Goal: Information Seeking & Learning: Learn about a topic

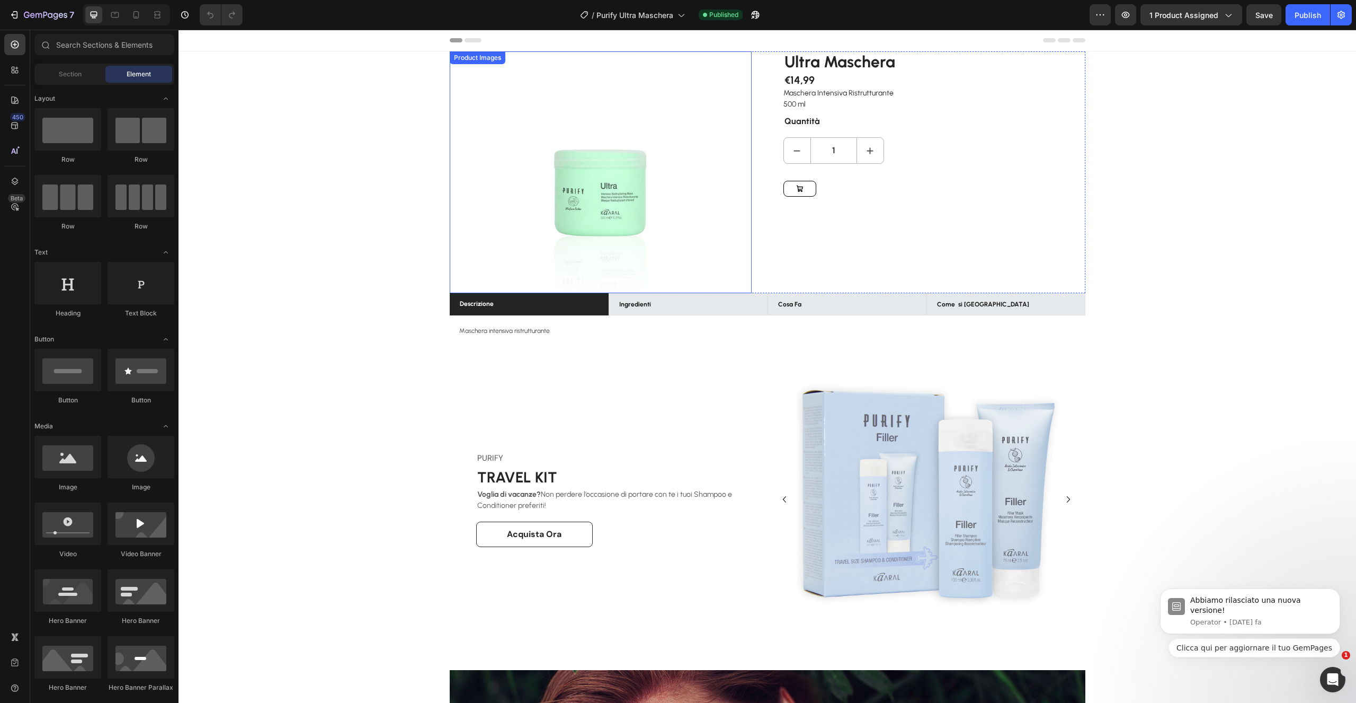
click at [723, 185] on div at bounding box center [601, 172] width 302 height 242
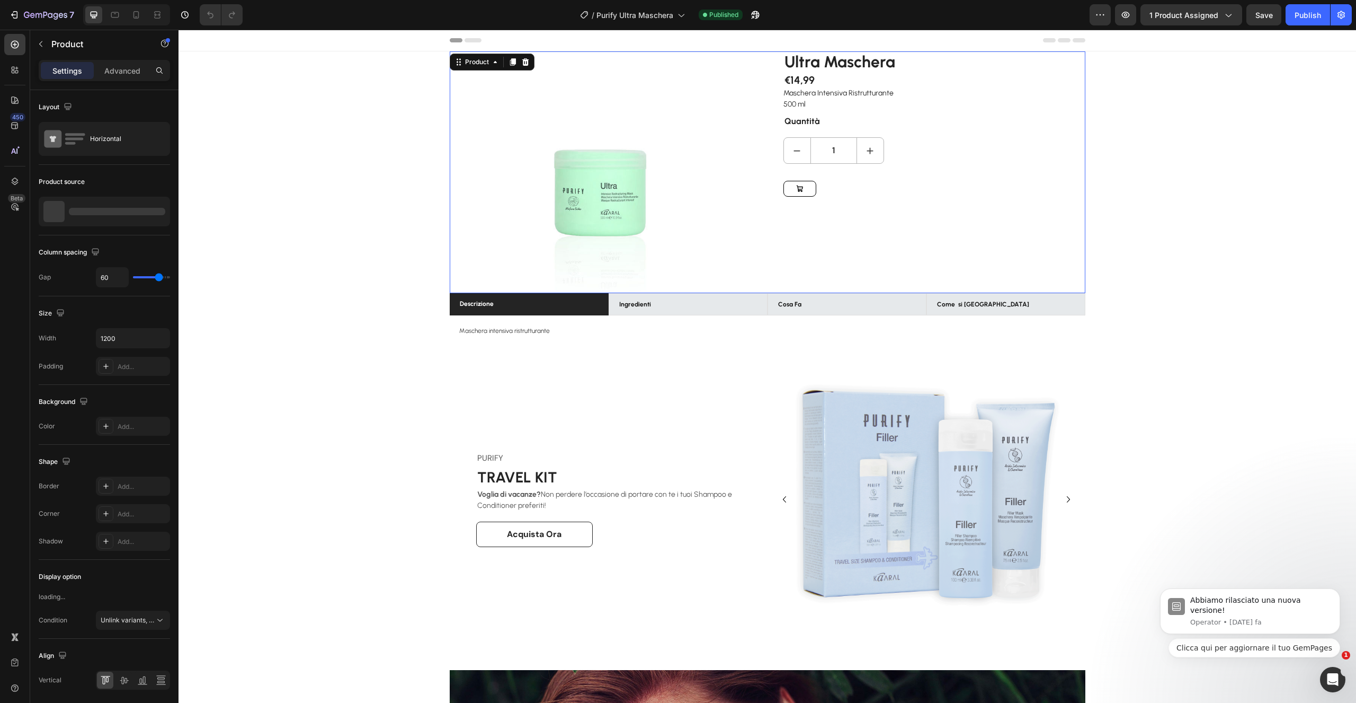
click at [827, 211] on div "Ultra Maschera (P) Title €14,99 (P) Price (P) Price Maschera Intensiva Ristrutt…" at bounding box center [935, 172] width 302 height 242
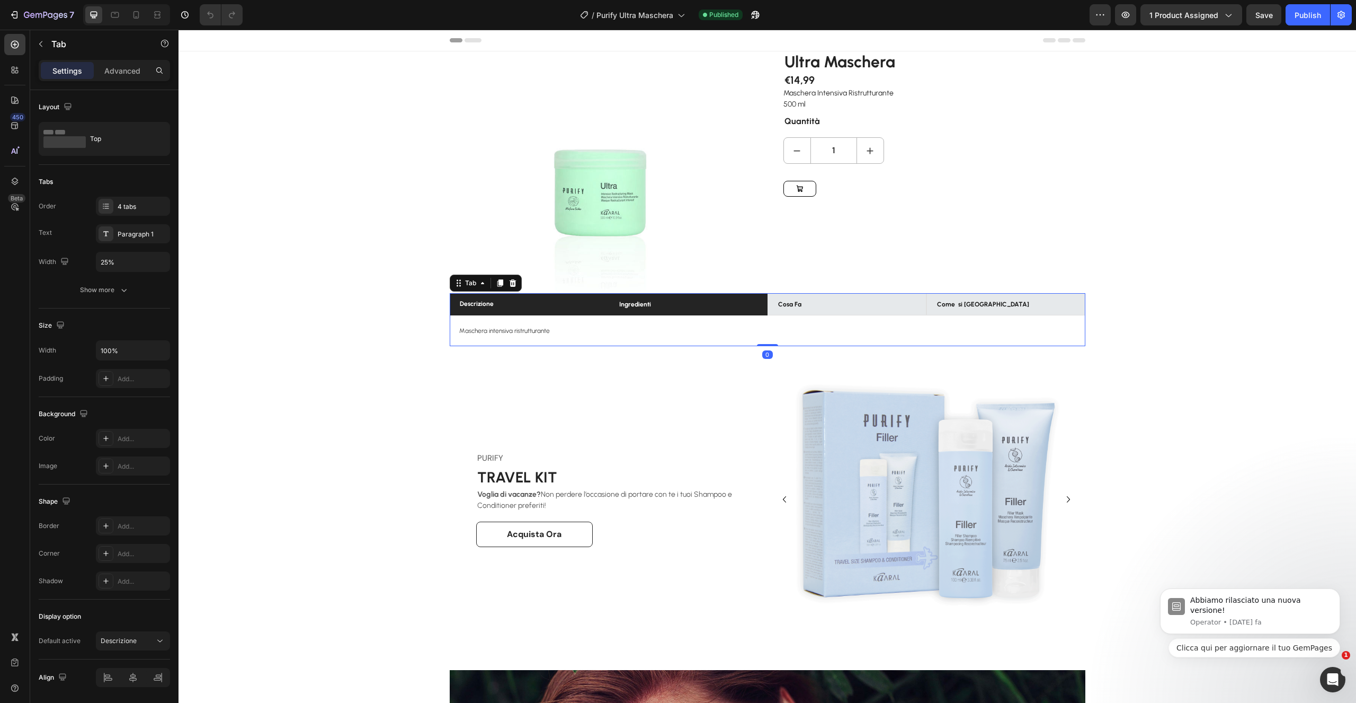
drag, startPoint x: 713, startPoint y: 302, endPoint x: 761, endPoint y: 300, distance: 48.8
click at [713, 302] on li "Ingredienti" at bounding box center [688, 304] width 159 height 22
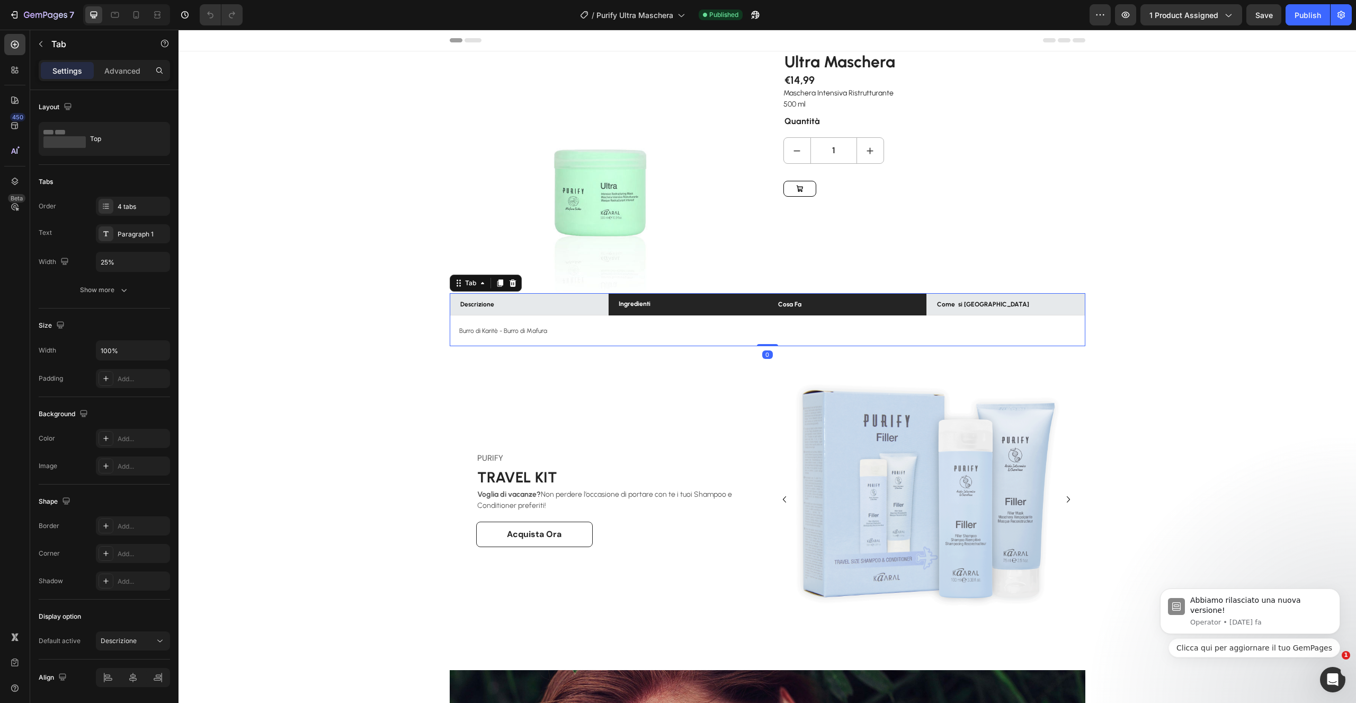
drag, startPoint x: 812, startPoint y: 300, endPoint x: 850, endPoint y: 299, distance: 38.1
click at [812, 300] on li "Cosa Fa" at bounding box center [847, 304] width 159 height 22
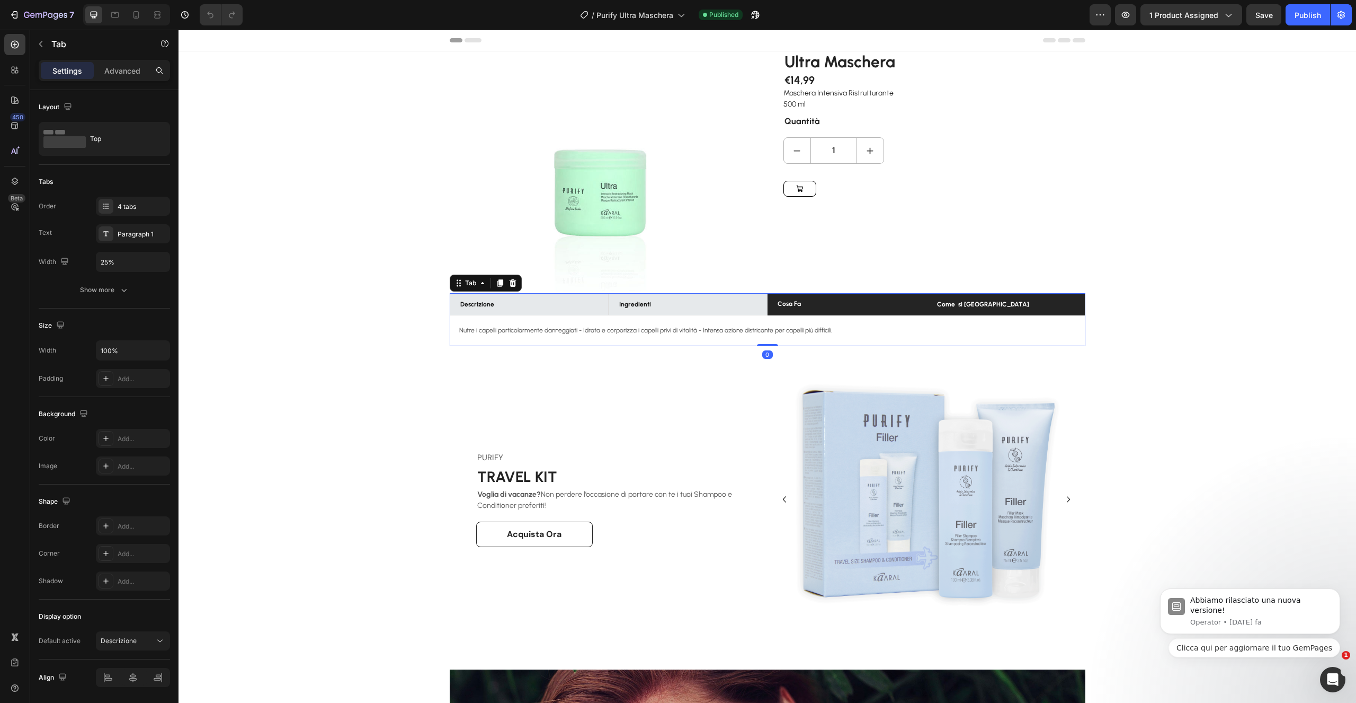
click at [976, 298] on li "Come si [GEOGRAPHIC_DATA]" at bounding box center [1006, 304] width 159 height 22
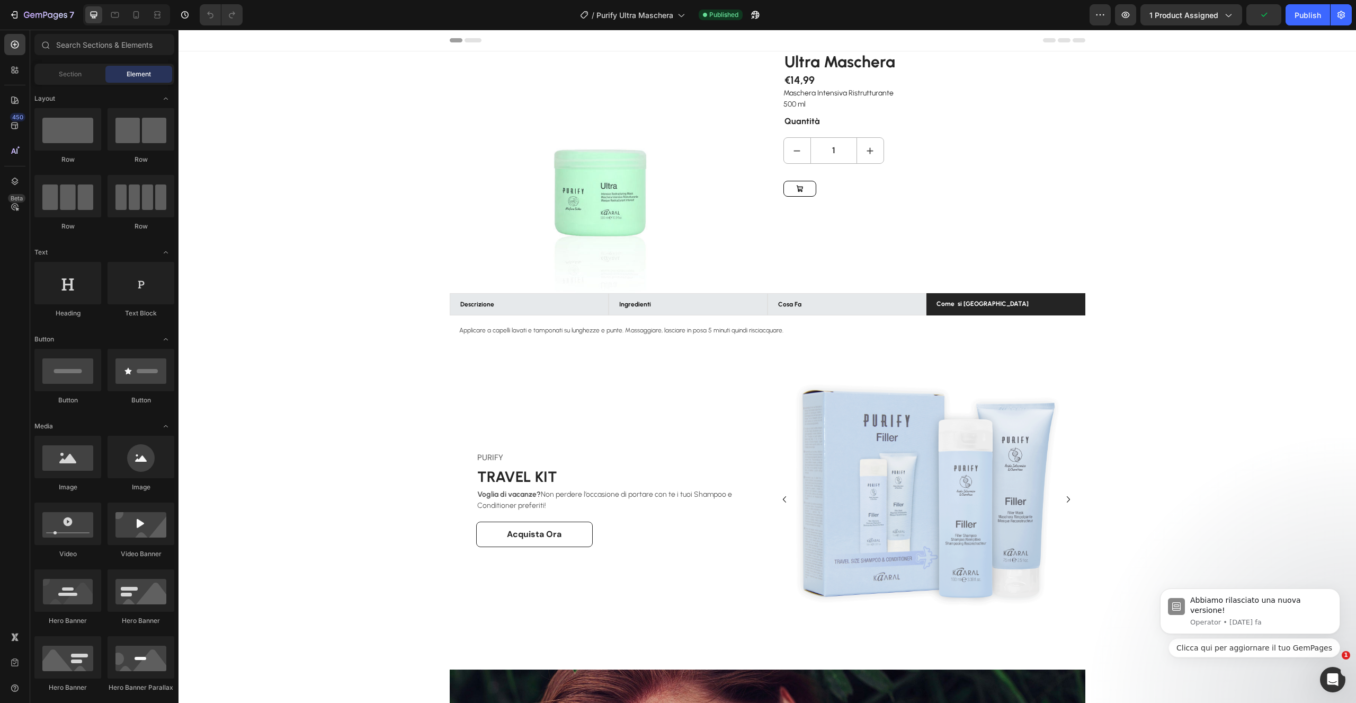
click at [16, 10] on div "7" at bounding box center [41, 14] width 65 height 13
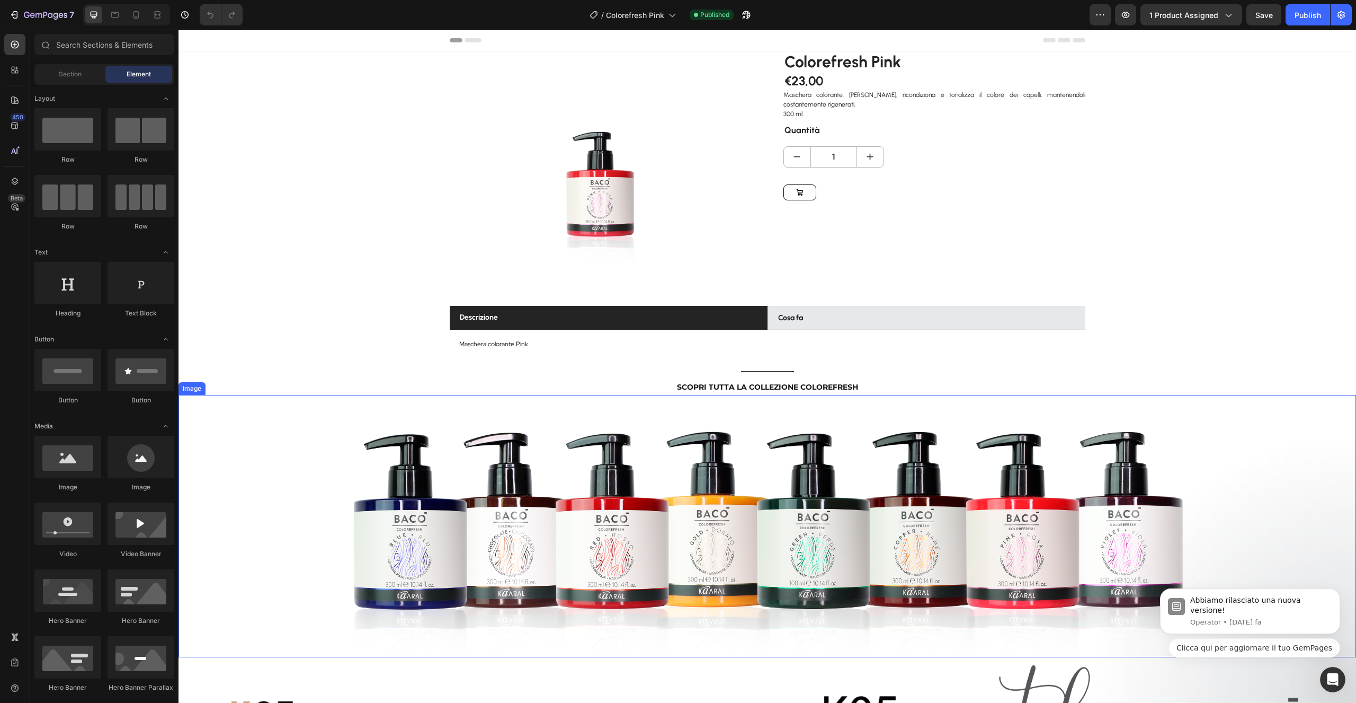
click at [611, 546] on img at bounding box center [767, 526] width 942 height 262
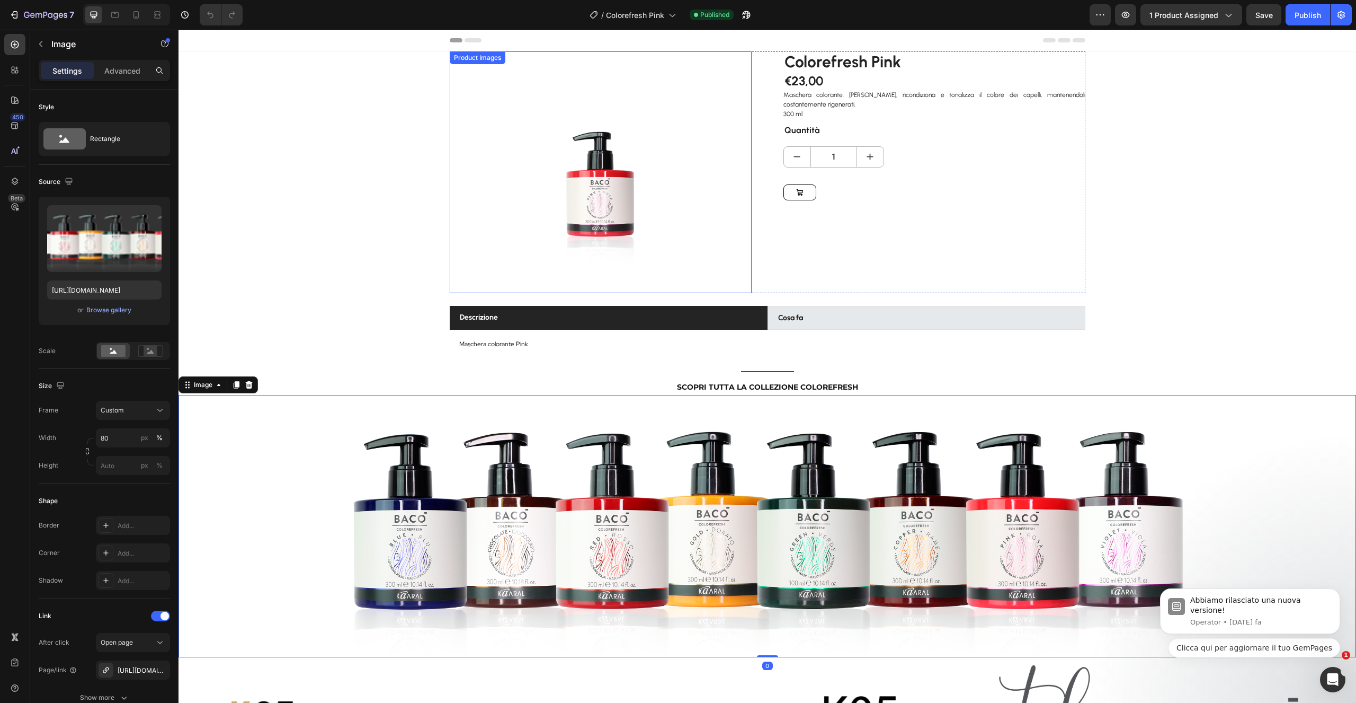
click at [713, 242] on img at bounding box center [601, 172] width 242 height 242
